Goal: Navigation & Orientation: Find specific page/section

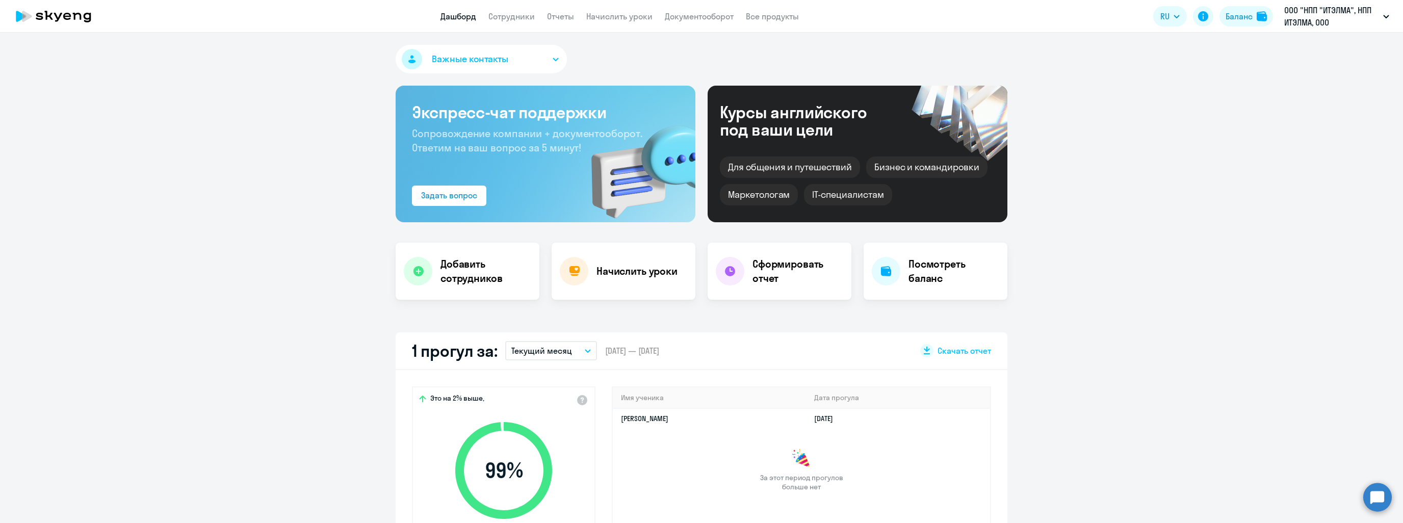
select select "30"
click at [548, 65] on button "Важные контакты" at bounding box center [481, 59] width 171 height 29
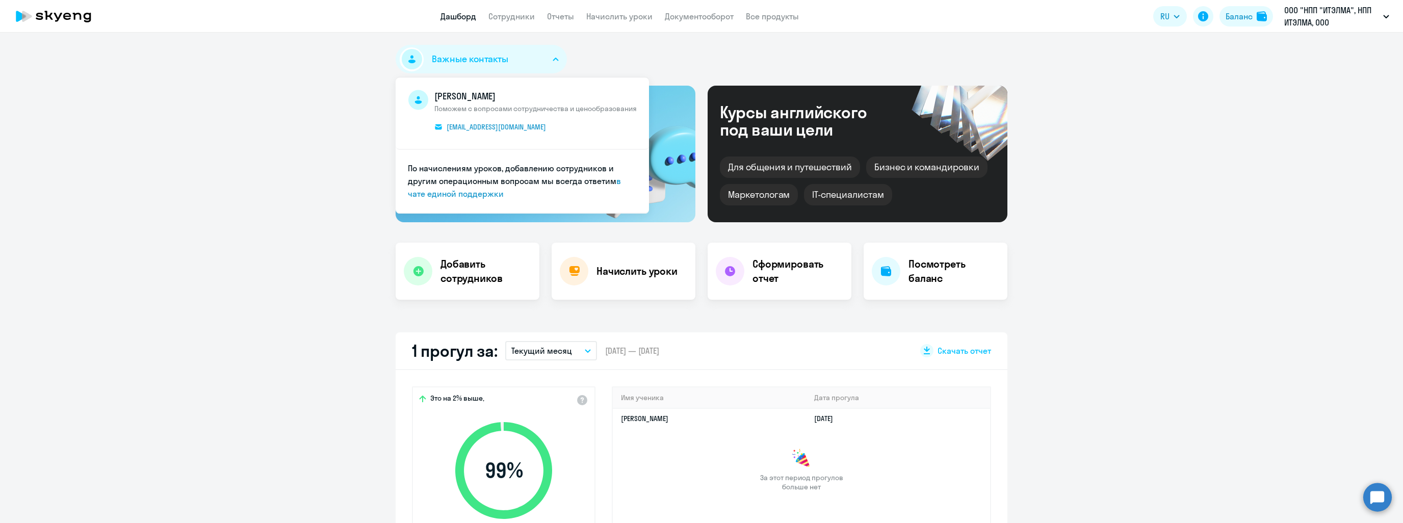
click at [508, 6] on app-header "Дашборд Сотрудники Отчеты Начислить уроки Документооборот Все продукты Дашборд …" at bounding box center [701, 16] width 1403 height 33
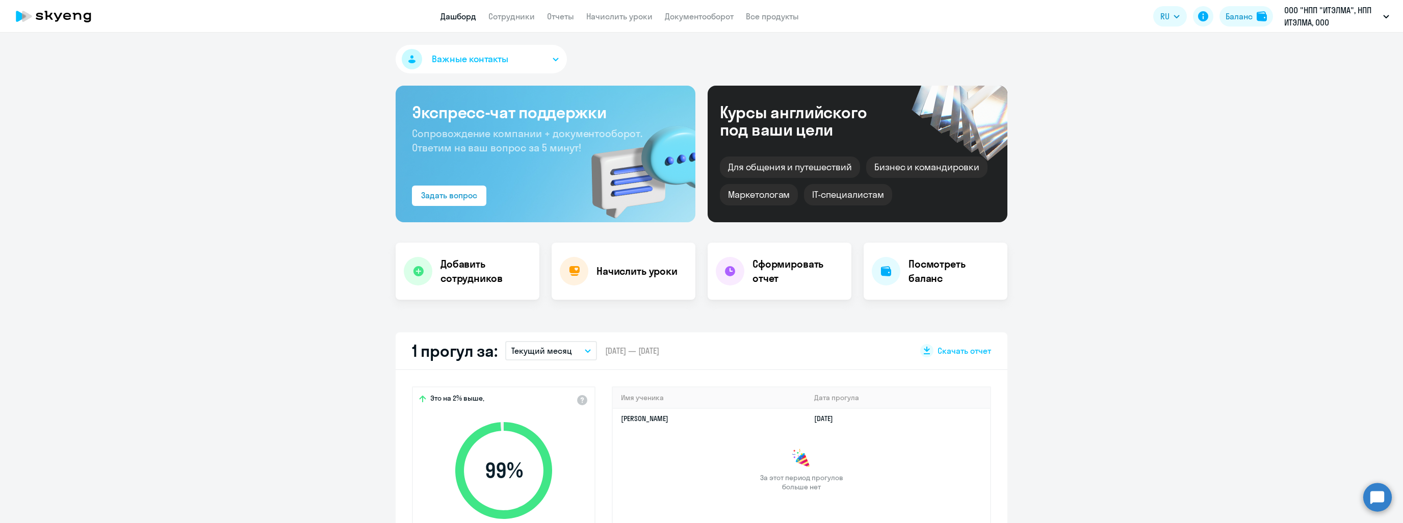
click at [507, 9] on app-header "Дашборд Сотрудники Отчеты Начислить уроки Документооборот Все продукты Дашборд …" at bounding box center [701, 16] width 1403 height 33
click at [506, 13] on app-menu-item-link "Сотрудники" at bounding box center [512, 16] width 46 height 13
click at [506, 25] on app-header "Дашборд Сотрудники Отчеты Начислить уроки Документооборот Все продукты Дашборд …" at bounding box center [701, 16] width 1403 height 33
click at [505, 14] on link "Сотрудники" at bounding box center [512, 16] width 46 height 10
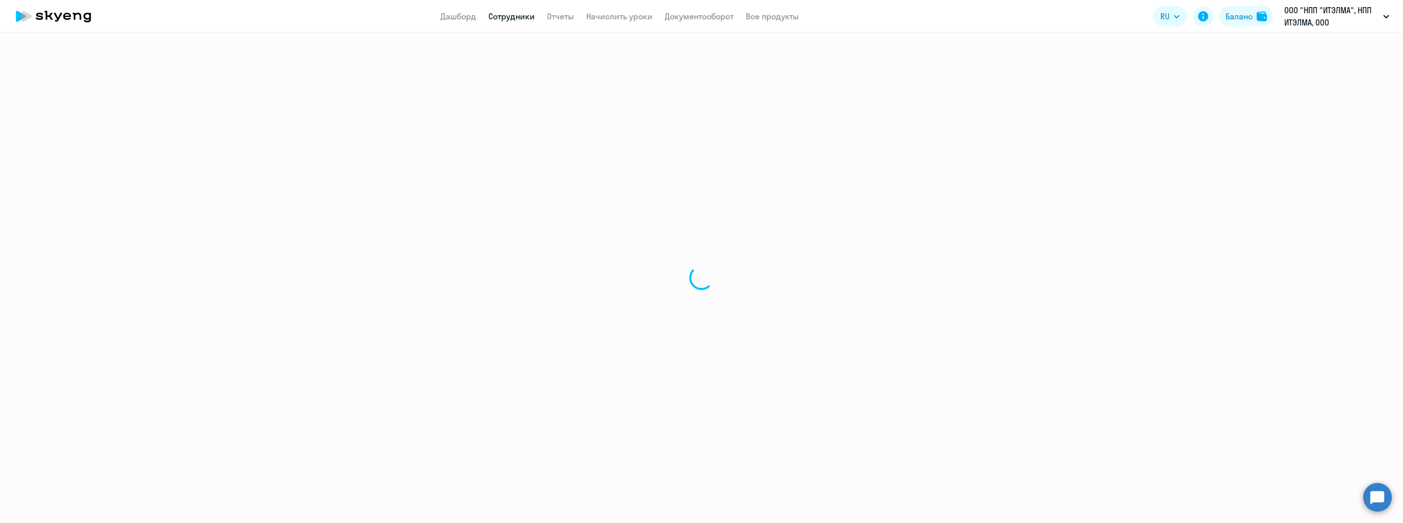
select select "30"
